Goal: Navigation & Orientation: Go to known website

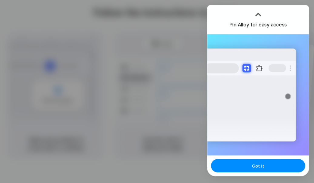
click at [255, 14] on div at bounding box center [257, 12] width 9 height 9
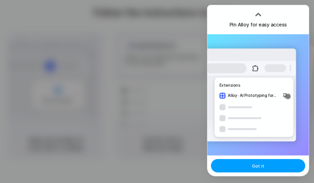
click at [267, 166] on button "Got it" at bounding box center [258, 165] width 94 height 13
